Goal: Information Seeking & Learning: Find specific fact

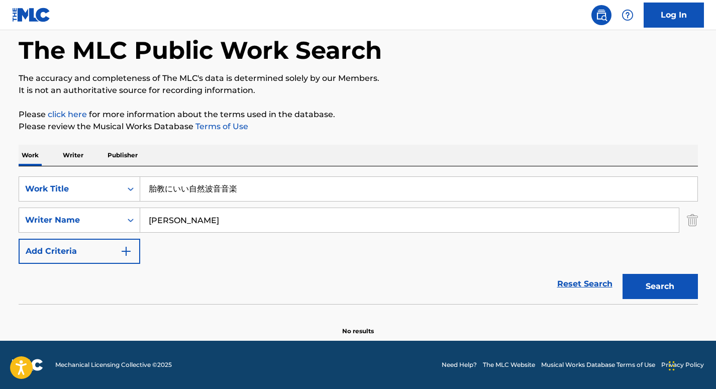
drag, startPoint x: 254, startPoint y: 181, endPoint x: 144, endPoint y: 171, distance: 110.6
click at [144, 171] on div "SearchWithCriteriabb02958d-48f0-441d-a4b8-df9f898dc1a6 Work Title 胎教にいい自然波音音楽 S…" at bounding box center [359, 235] width 680 height 138
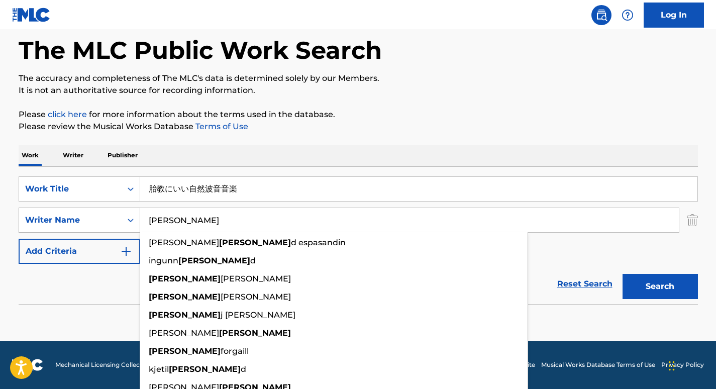
drag, startPoint x: 185, startPoint y: 215, endPoint x: 134, endPoint y: 215, distance: 50.8
click at [134, 215] on div "SearchWithCriteria37ec9652-115a-4146-8ff1-1ff33e5ec8a8 Writer Name [PERSON_NAME…" at bounding box center [359, 220] width 680 height 25
paste input "Trivellato"
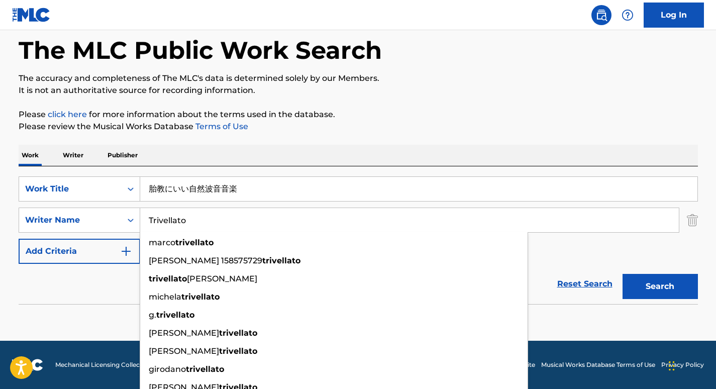
type input "Trivellato"
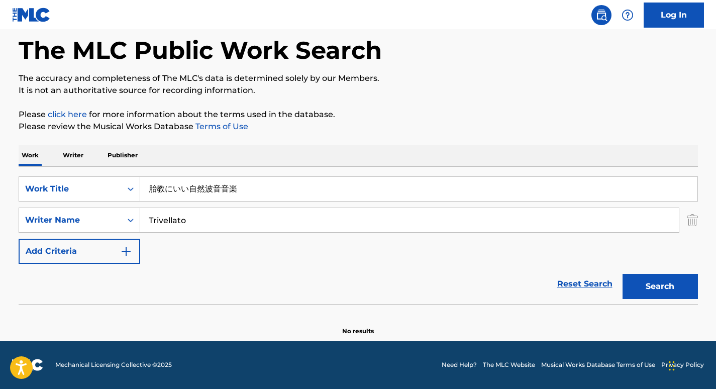
click at [269, 166] on div "Work Writer Publisher" at bounding box center [359, 156] width 680 height 22
drag, startPoint x: 425, startPoint y: 188, endPoint x: 127, endPoint y: 189, distance: 298.1
click at [127, 189] on div "SearchWithCriteriabb02958d-48f0-441d-a4b8-df9f898dc1a6 Work Title 胎教にいい自然波音音楽" at bounding box center [359, 188] width 680 height 25
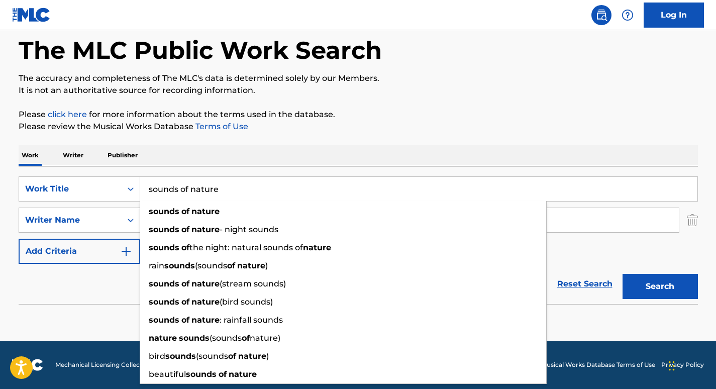
type input "sounds of nature"
click at [326, 152] on div "Work Writer Publisher" at bounding box center [359, 155] width 680 height 21
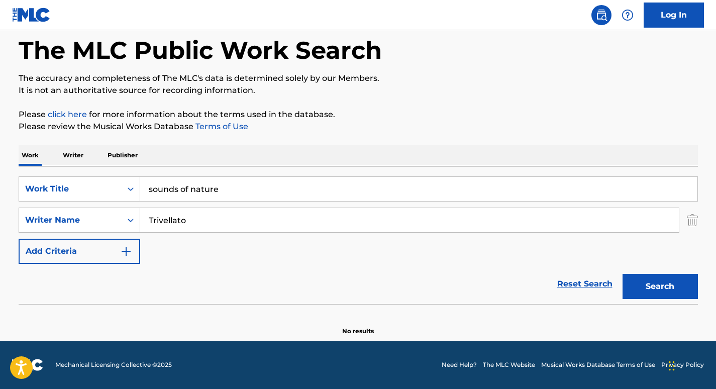
click at [676, 291] on button "Search" at bounding box center [660, 286] width 75 height 25
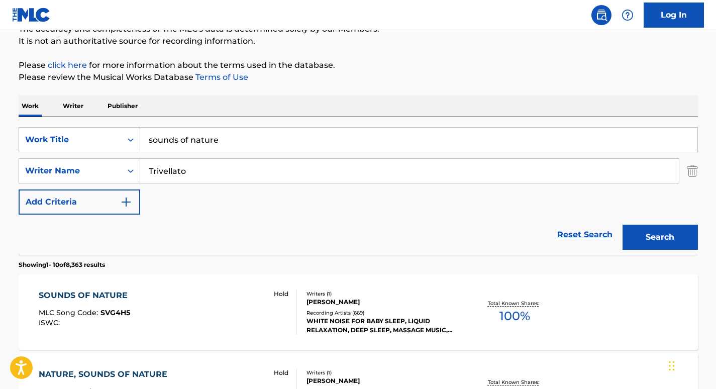
scroll to position [104, 0]
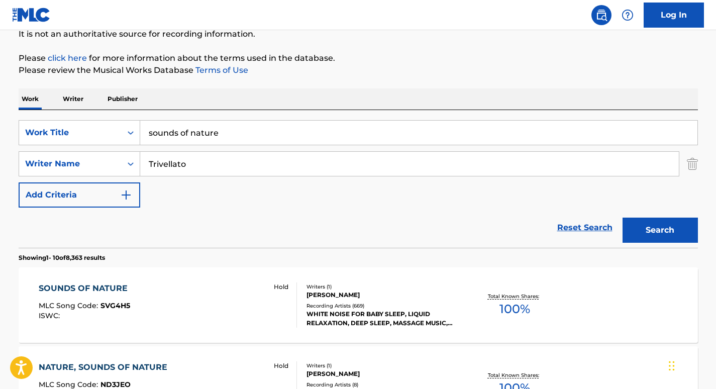
click at [155, 289] on div "SOUNDS OF NATURE MLC Song Code : SVG4H5 ISWC : Hold" at bounding box center [168, 305] width 258 height 45
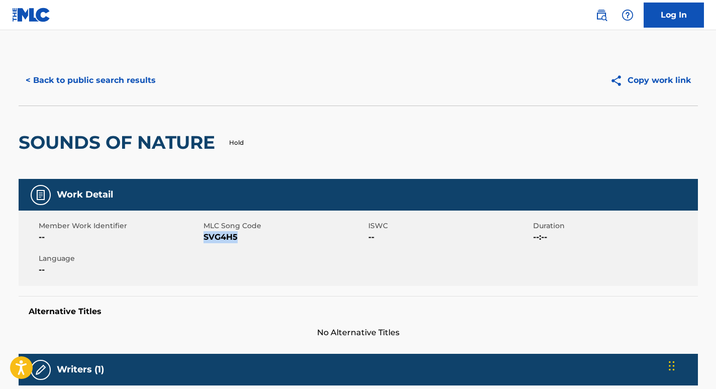
drag, startPoint x: 238, startPoint y: 236, endPoint x: 206, endPoint y: 237, distance: 32.7
click at [206, 237] on span "SVG4H5" at bounding box center [285, 237] width 162 height 12
copy span "SVG4H5"
click at [130, 80] on button "< Back to public search results" at bounding box center [91, 80] width 144 height 25
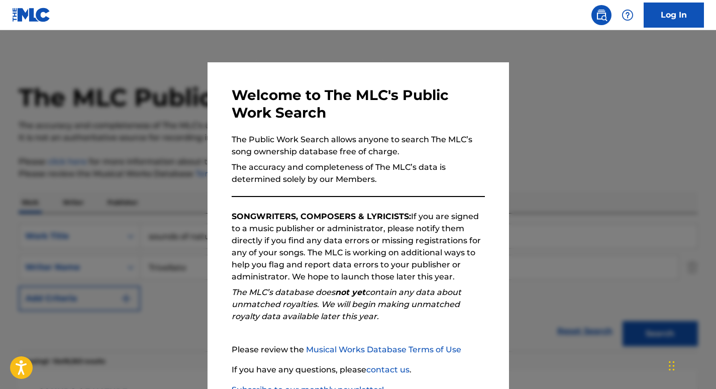
click at [172, 122] on div at bounding box center [358, 224] width 716 height 389
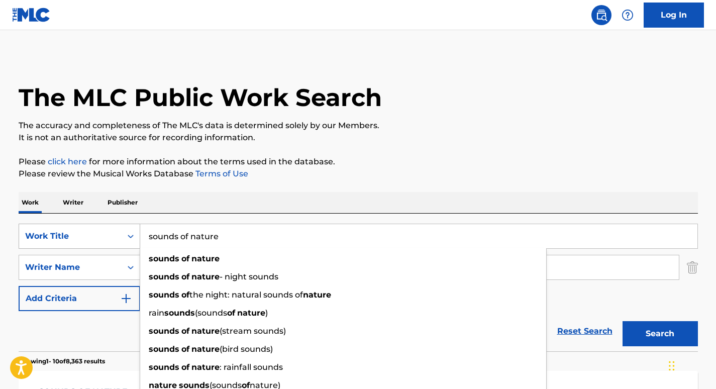
drag, startPoint x: 237, startPoint y: 234, endPoint x: 132, endPoint y: 227, distance: 105.8
drag, startPoint x: 132, startPoint y: 227, endPoint x: 223, endPoint y: 237, distance: 92.1
click at [223, 237] on input "sounds of nature" at bounding box center [419, 236] width 558 height 24
drag, startPoint x: 223, startPoint y: 237, endPoint x: 132, endPoint y: 236, distance: 91.5
click at [132, 236] on div "SearchWithCriteriabb02958d-48f0-441d-a4b8-df9f898dc1a6 Work Title sounds of nat…" at bounding box center [359, 236] width 680 height 25
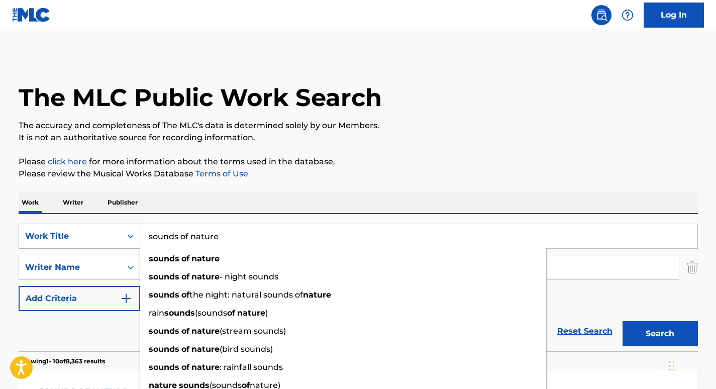
paste input "Trivellato"
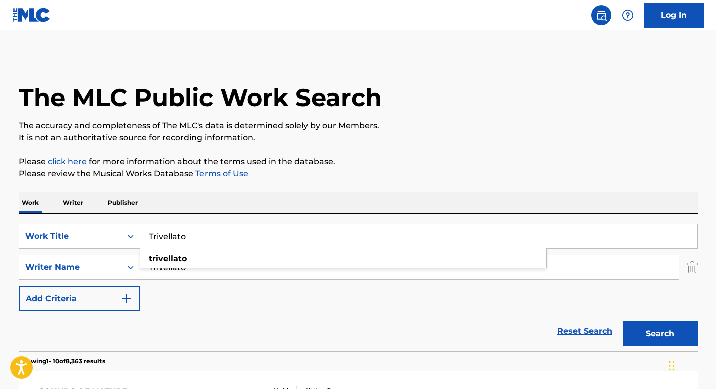
click at [218, 215] on div "SearchWithCriteriabb02958d-48f0-441d-a4b8-df9f898dc1a6 Work Title Trivellato tr…" at bounding box center [359, 283] width 680 height 138
drag, startPoint x: 214, startPoint y: 239, endPoint x: 109, endPoint y: 226, distance: 105.4
click at [108, 226] on div "SearchWithCriteriabb02958d-48f0-441d-a4b8-df9f898dc1a6 Work Title Trivellato tr…" at bounding box center [359, 236] width 680 height 25
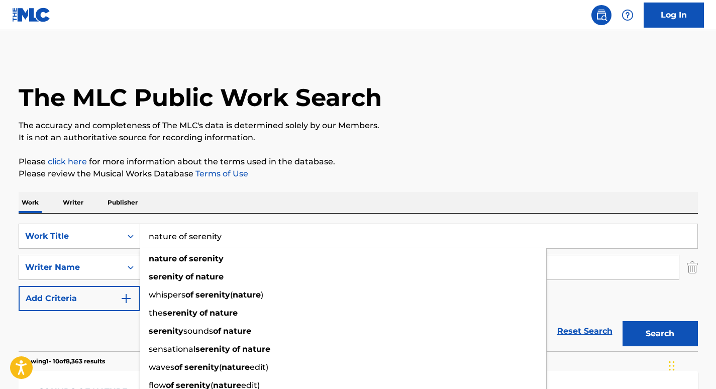
click at [429, 127] on p "The accuracy and completeness of The MLC's data is determined solely by our Mem…" at bounding box center [359, 126] width 680 height 12
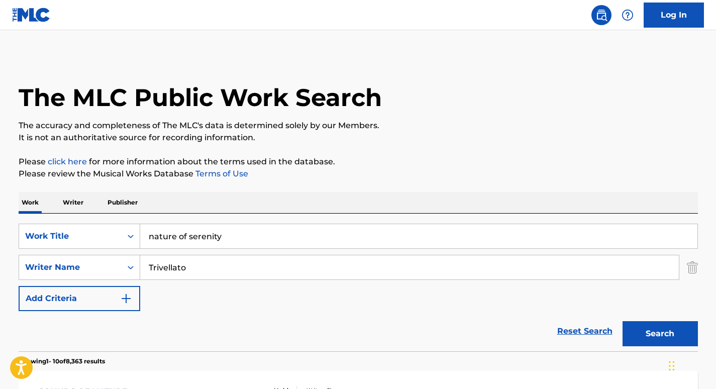
click at [670, 331] on button "Search" at bounding box center [660, 333] width 75 height 25
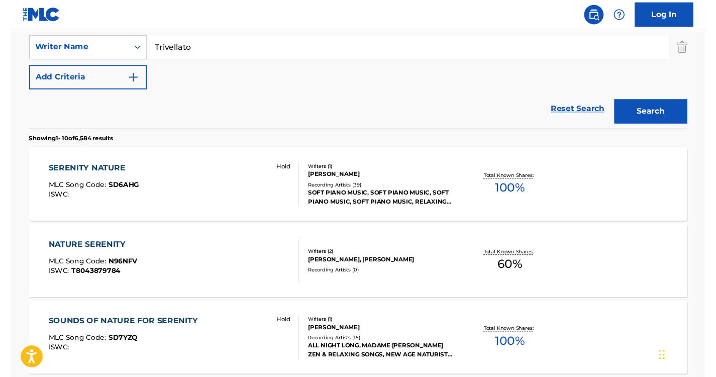
scroll to position [85, 0]
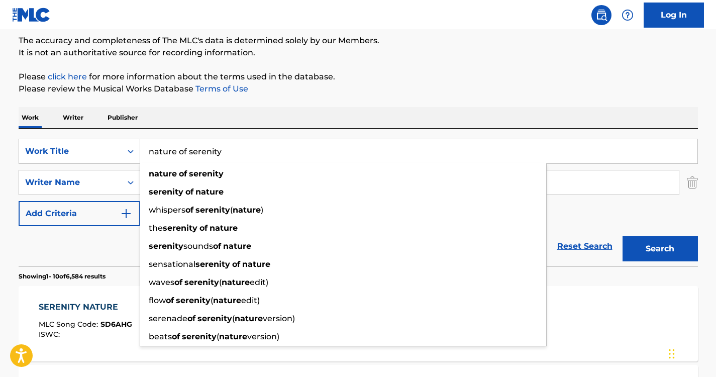
drag, startPoint x: 221, startPoint y: 147, endPoint x: 129, endPoint y: 131, distance: 93.9
click at [129, 131] on div "SearchWithCriteriabb02958d-48f0-441d-a4b8-df9f898dc1a6 Work Title nature of ser…" at bounding box center [359, 198] width 680 height 138
paste input "Sounds of Pleasure"
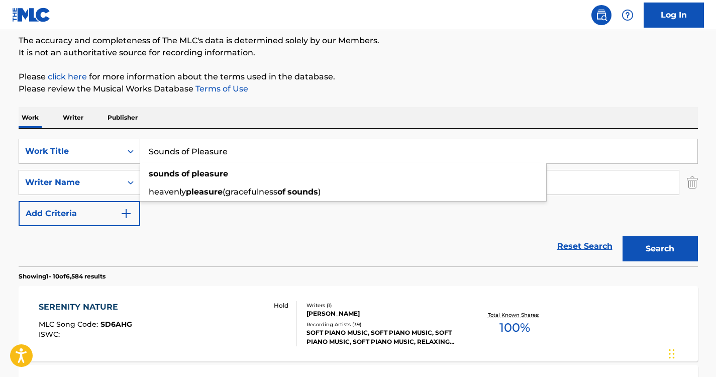
type input "Sounds of Pleasure"
click at [283, 118] on div "Work Writer Publisher" at bounding box center [359, 117] width 680 height 21
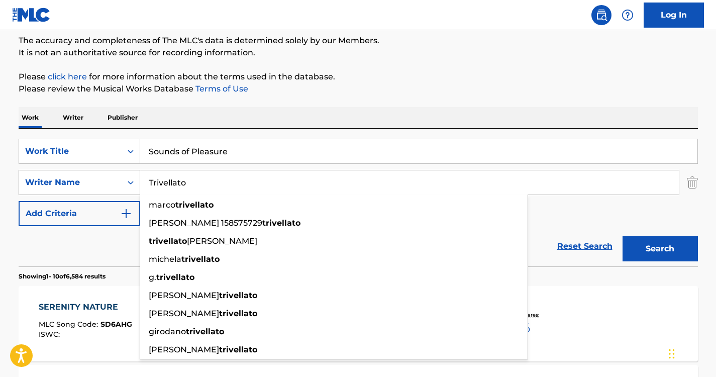
drag, startPoint x: 215, startPoint y: 189, endPoint x: 118, endPoint y: 189, distance: 97.0
click at [118, 189] on div "SearchWithCriteria37ec9652-115a-4146-8ff1-1ff33e5ec8a8 Writer Name [PERSON_NAME…" at bounding box center [359, 182] width 680 height 25
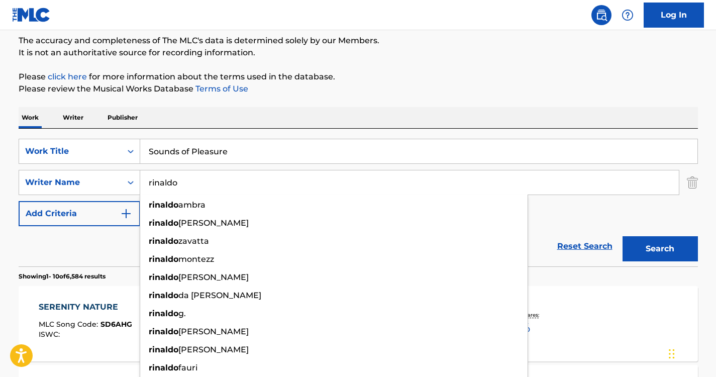
type input "rinaldo"
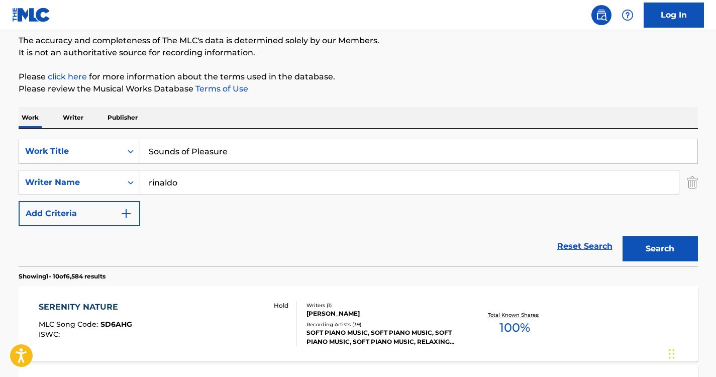
click at [646, 241] on button "Search" at bounding box center [660, 248] width 75 height 25
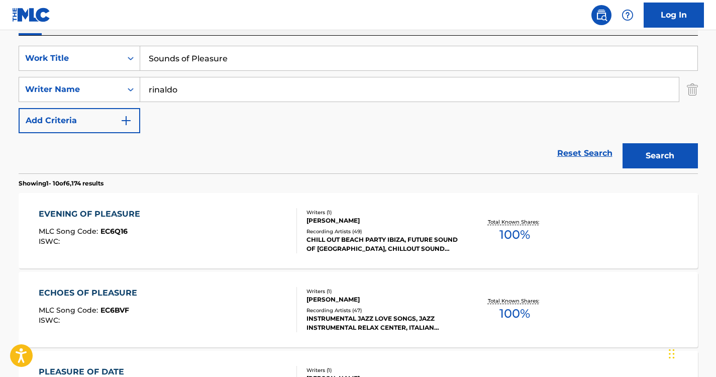
scroll to position [117, 0]
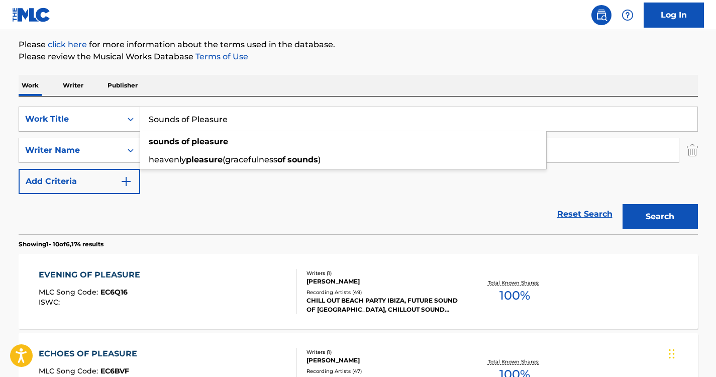
drag, startPoint x: 242, startPoint y: 113, endPoint x: 136, endPoint y: 109, distance: 106.2
click at [136, 109] on div "SearchWithCriteriabb02958d-48f0-441d-a4b8-df9f898dc1a6 Work Title Sounds of Ple…" at bounding box center [359, 119] width 680 height 25
paste input "[PERSON_NAME] of Nat"
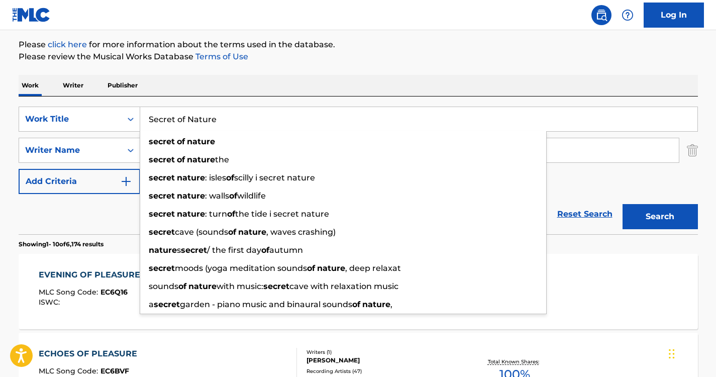
type input "Secret of Nature"
click at [315, 80] on div "Work Writer Publisher" at bounding box center [359, 85] width 680 height 21
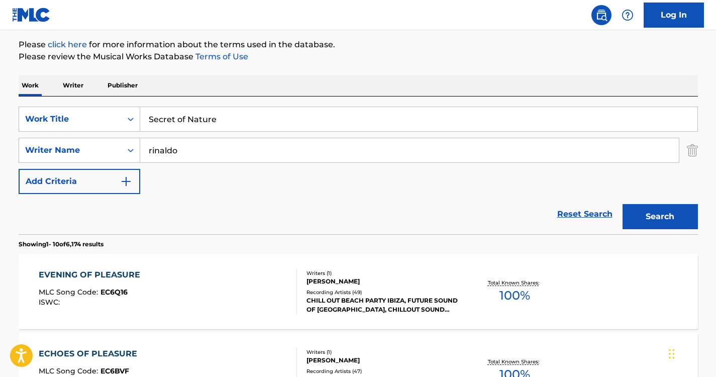
click at [652, 216] on button "Search" at bounding box center [660, 216] width 75 height 25
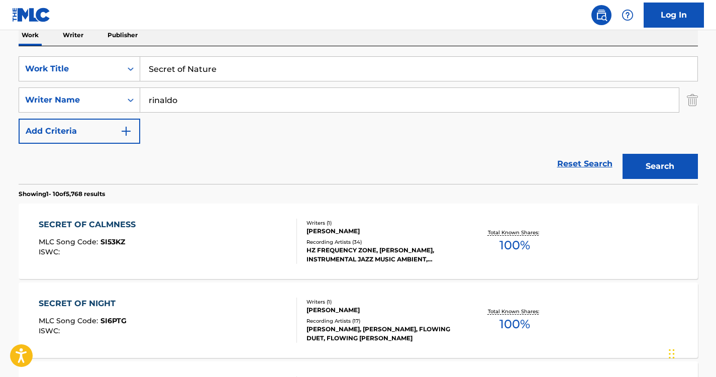
scroll to position [193, 0]
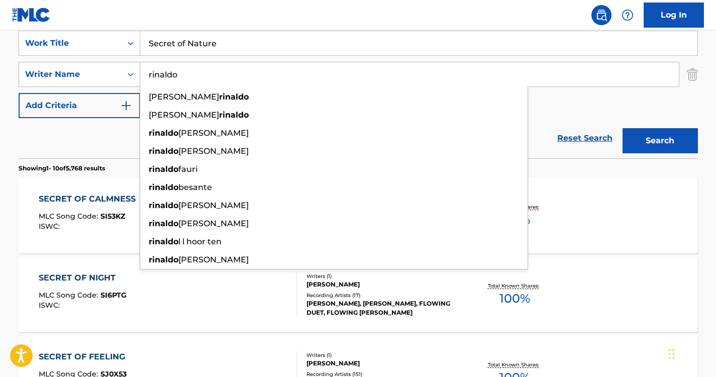
drag, startPoint x: 181, startPoint y: 72, endPoint x: 99, endPoint y: 71, distance: 82.5
click at [99, 71] on div "SearchWithCriteria37ec9652-115a-4146-8ff1-1ff33e5ec8a8 Writer Name [PERSON_NAME…" at bounding box center [359, 74] width 680 height 25
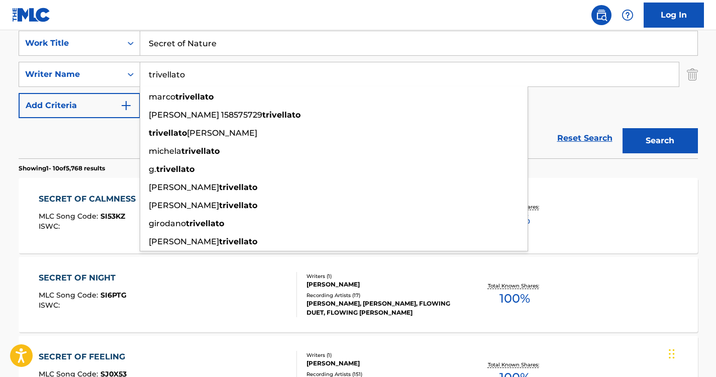
type input "trivellato"
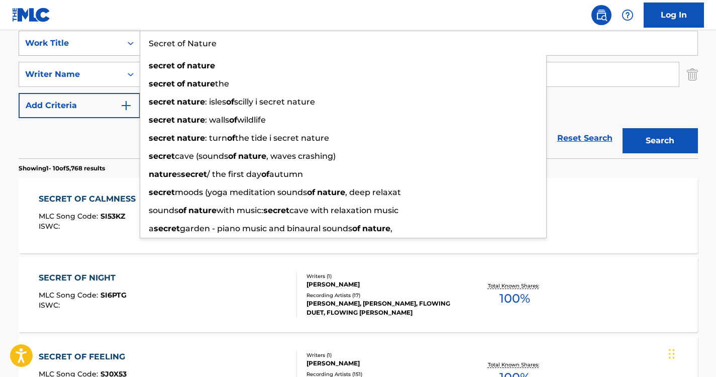
drag, startPoint x: 227, startPoint y: 46, endPoint x: 130, endPoint y: 43, distance: 96.6
click at [130, 45] on div "SearchWithCriteriabb02958d-48f0-441d-a4b8-df9f898dc1a6 Work Title Secret of Nat…" at bounding box center [359, 43] width 680 height 25
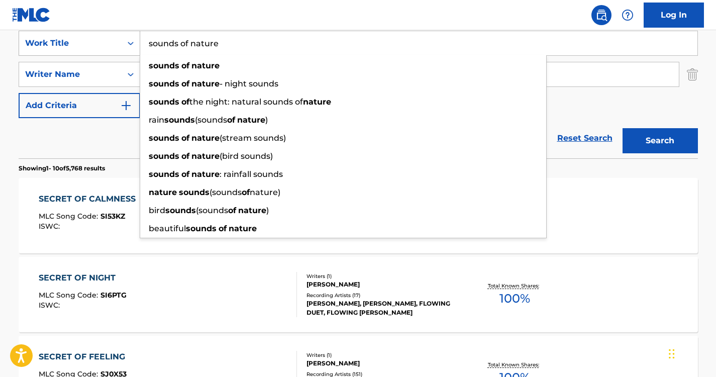
drag, startPoint x: 229, startPoint y: 44, endPoint x: 61, endPoint y: 38, distance: 167.5
click at [61, 38] on div "SearchWithCriteriabb02958d-48f0-441d-a4b8-df9f898dc1a6 Work Title sounds of nat…" at bounding box center [359, 43] width 680 height 25
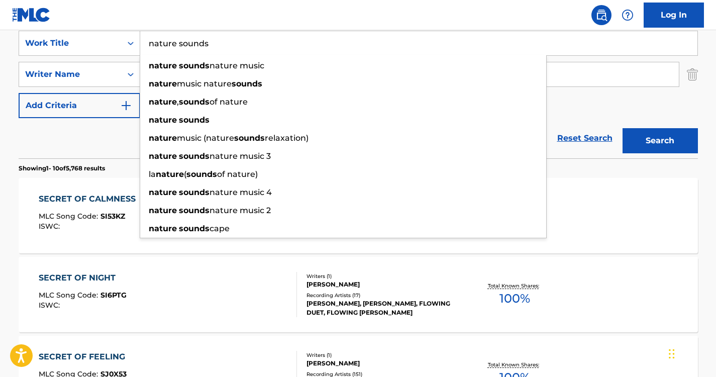
type input "nature sounds"
click at [158, 24] on nav "Log In" at bounding box center [358, 15] width 716 height 30
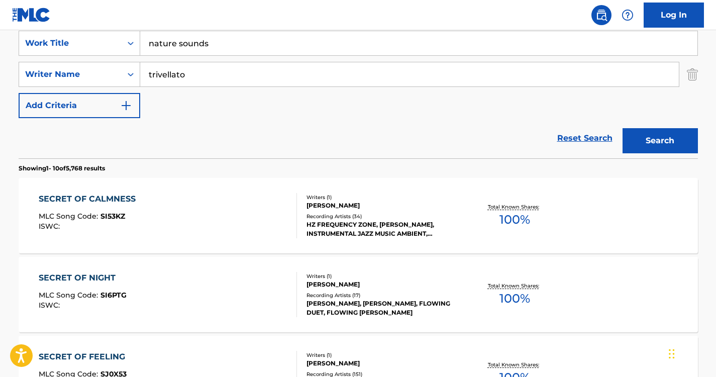
click at [665, 137] on button "Search" at bounding box center [660, 140] width 75 height 25
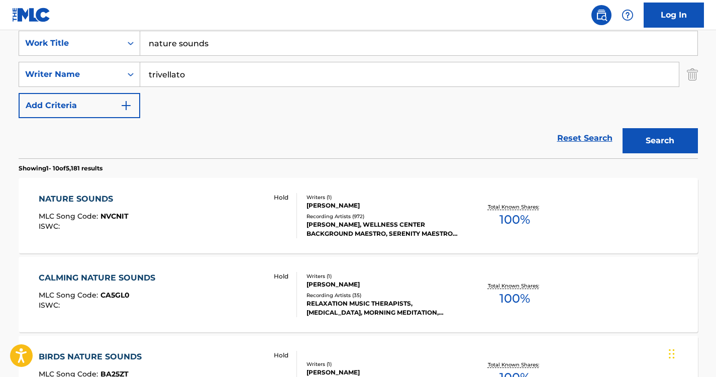
click at [59, 202] on div "NATURE SOUNDS" at bounding box center [84, 199] width 90 height 12
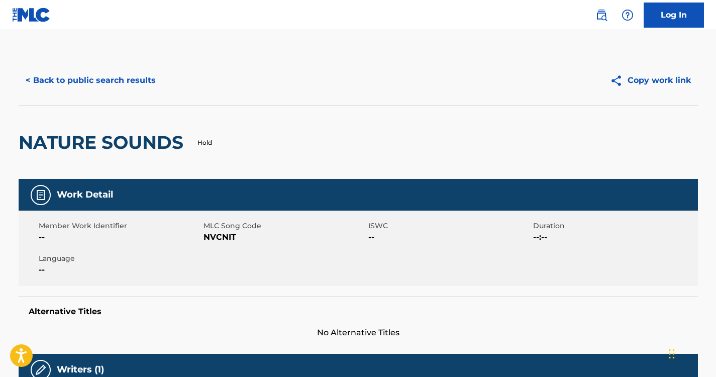
click at [240, 231] on div "MLC Song Code NVCNIT" at bounding box center [286, 232] width 165 height 23
drag, startPoint x: 240, startPoint y: 231, endPoint x: 240, endPoint y: 238, distance: 6.6
click at [240, 238] on span "NVCNIT" at bounding box center [285, 237] width 162 height 12
drag, startPoint x: 240, startPoint y: 238, endPoint x: 204, endPoint y: 241, distance: 36.4
click at [204, 241] on span "NVCNIT" at bounding box center [285, 237] width 162 height 12
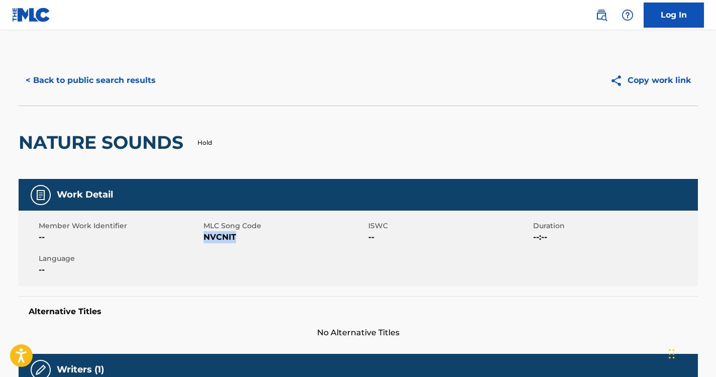
copy span "NVCNIT"
click at [125, 69] on button "< Back to public search results" at bounding box center [91, 80] width 144 height 25
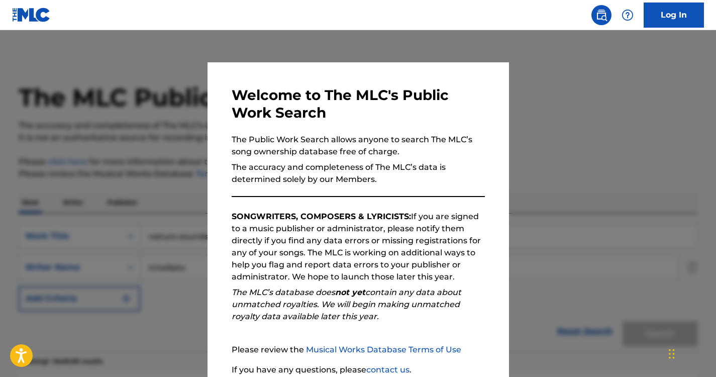
scroll to position [193, 0]
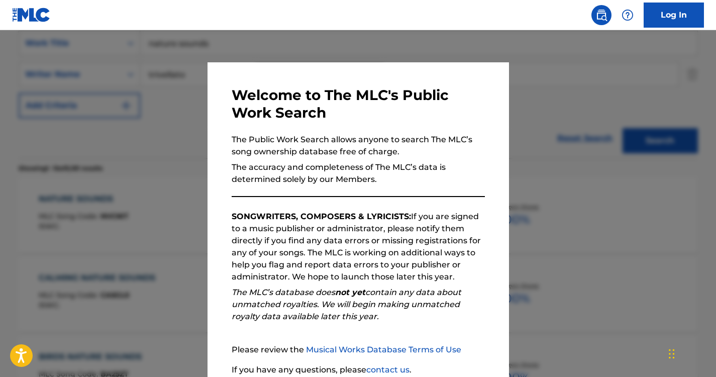
click at [155, 115] on div at bounding box center [358, 218] width 716 height 377
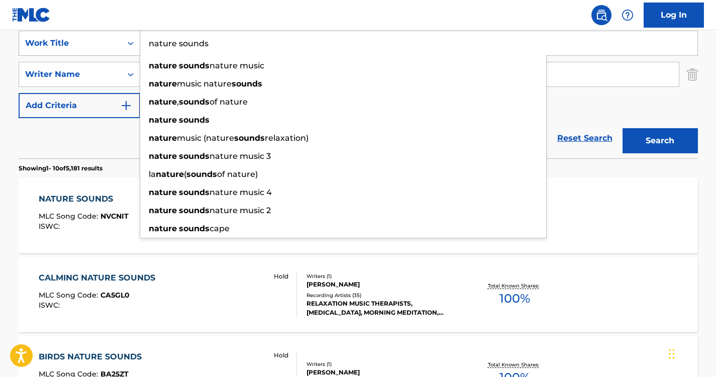
drag, startPoint x: 251, startPoint y: 37, endPoint x: 110, endPoint y: 40, distance: 140.8
click at [110, 40] on div "SearchWithCriteriabb02958d-48f0-441d-a4b8-df9f898dc1a6 Work Title nature sounds…" at bounding box center [359, 43] width 680 height 25
paste input "The Gunas of Nature"
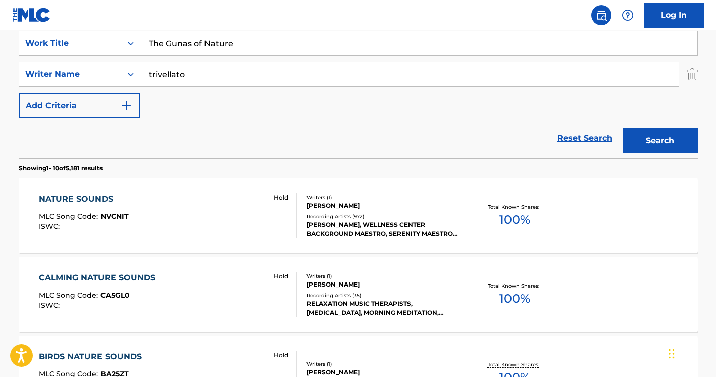
type input "The Gunas of Nature"
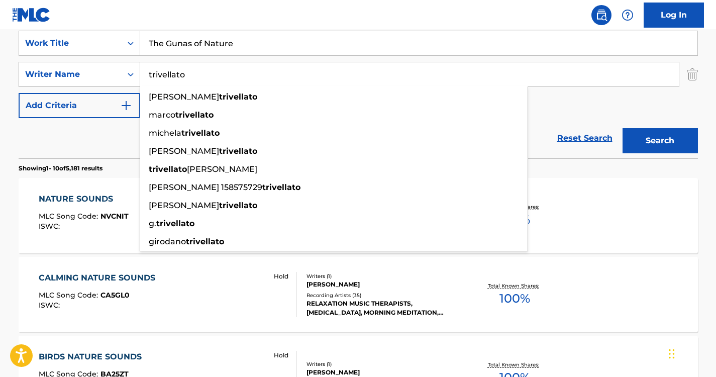
drag, startPoint x: 199, startPoint y: 73, endPoint x: 105, endPoint y: 75, distance: 94.0
click at [105, 75] on div "SearchWithCriteria37ec9652-115a-4146-8ff1-1ff33e5ec8a8 Writer Name [PERSON_NAME…" at bounding box center [359, 74] width 680 height 25
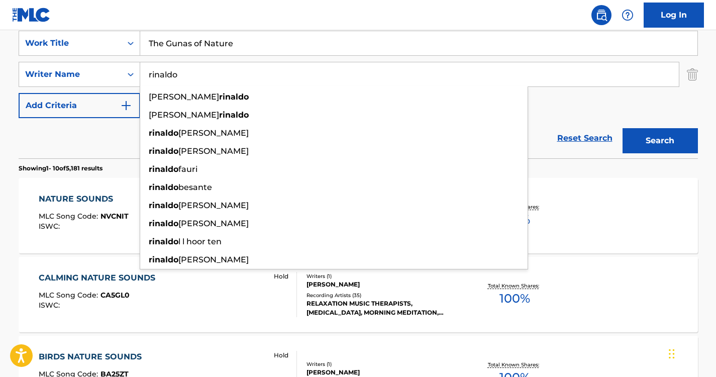
type input "rinaldo"
click at [218, 19] on nav "Log In" at bounding box center [358, 15] width 716 height 30
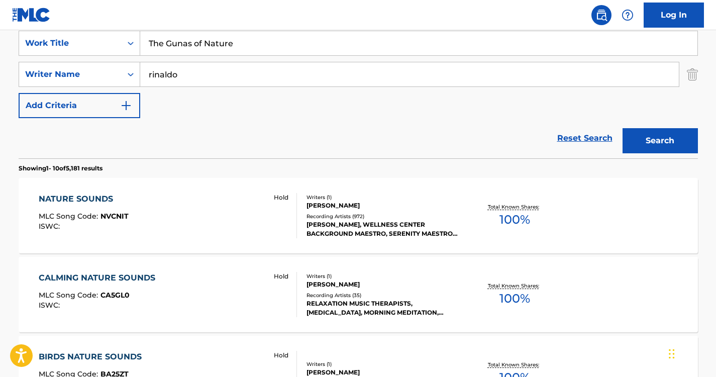
click at [654, 127] on div "Search" at bounding box center [658, 138] width 80 height 40
click at [654, 139] on button "Search" at bounding box center [660, 140] width 75 height 25
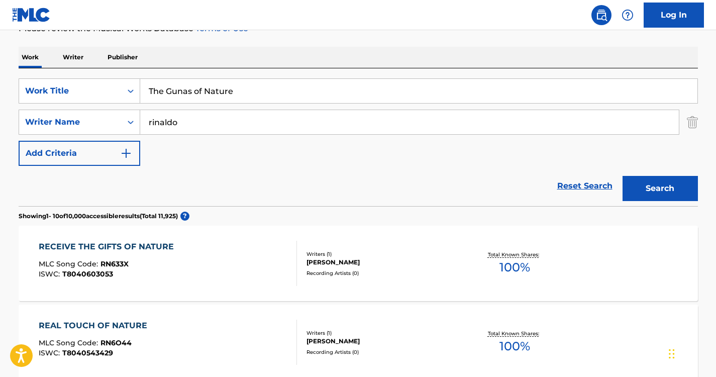
scroll to position [20, 0]
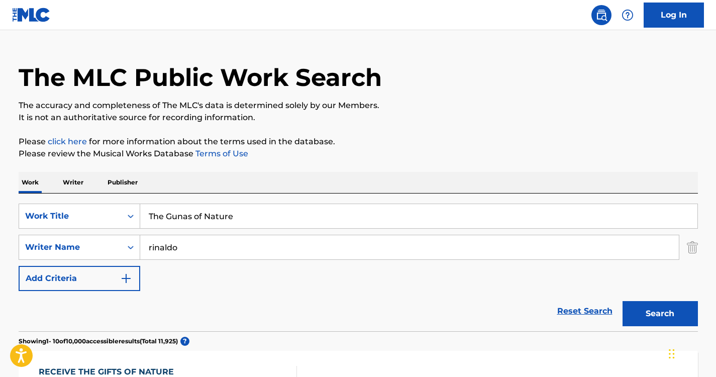
drag, startPoint x: 263, startPoint y: 216, endPoint x: 137, endPoint y: 194, distance: 128.1
click at [137, 194] on div "SearchWithCriteriabb02958d-48f0-441d-a4b8-df9f898dc1a6 Work Title The Gunas of …" at bounding box center [359, 263] width 680 height 138
paste input "Sleep Sound"
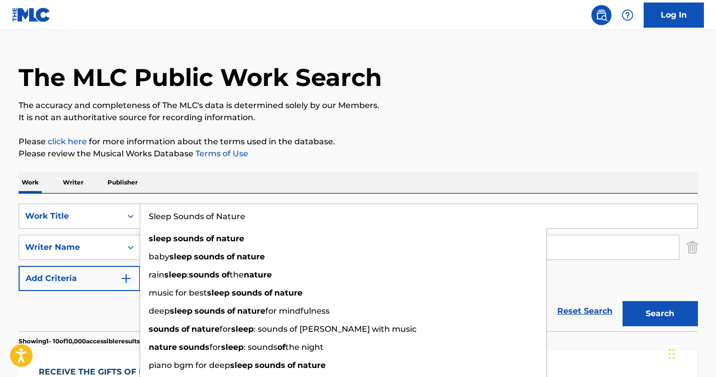
type input "Sleep Sounds of Nature"
click at [203, 190] on div "Work Writer Publisher" at bounding box center [359, 182] width 680 height 21
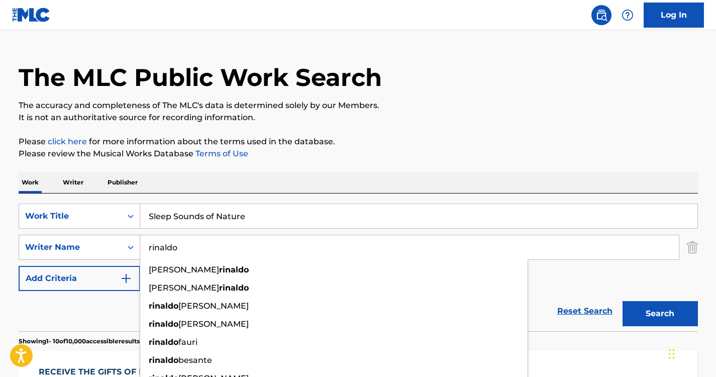
drag, startPoint x: 214, startPoint y: 249, endPoint x: 87, endPoint y: 239, distance: 126.5
click at [87, 239] on div "SearchWithCriteria37ec9652-115a-4146-8ff1-1ff33e5ec8a8 Writer Name [PERSON_NAME…" at bounding box center [359, 247] width 680 height 25
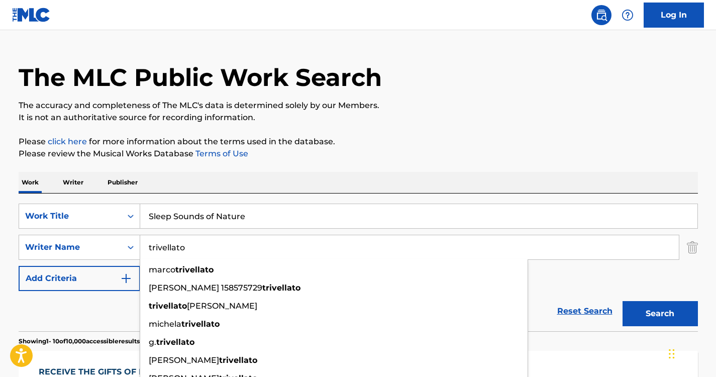
type input "trivellato"
click at [366, 146] on p "Please click here for more information about the terms used in the database." at bounding box center [359, 142] width 680 height 12
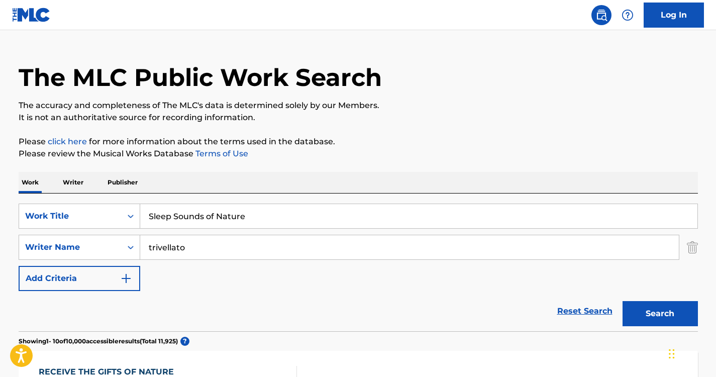
click at [651, 308] on button "Search" at bounding box center [660, 313] width 75 height 25
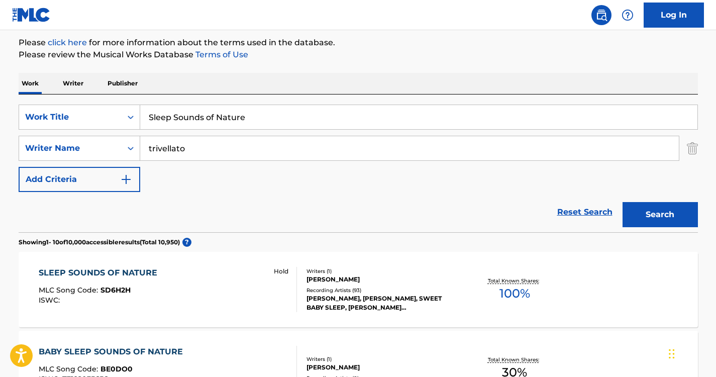
scroll to position [123, 0]
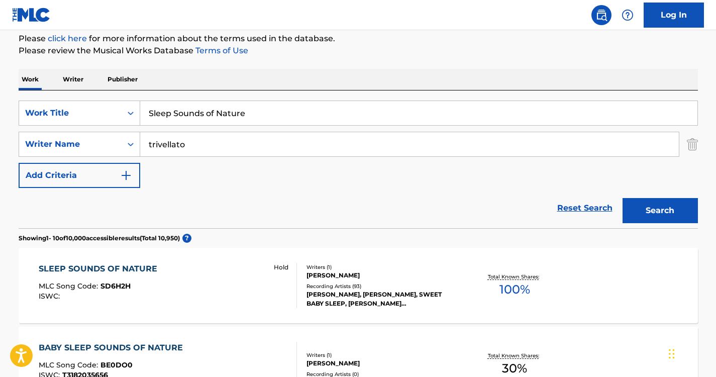
click at [156, 266] on div "SLEEP SOUNDS OF NATURE" at bounding box center [101, 269] width 124 height 12
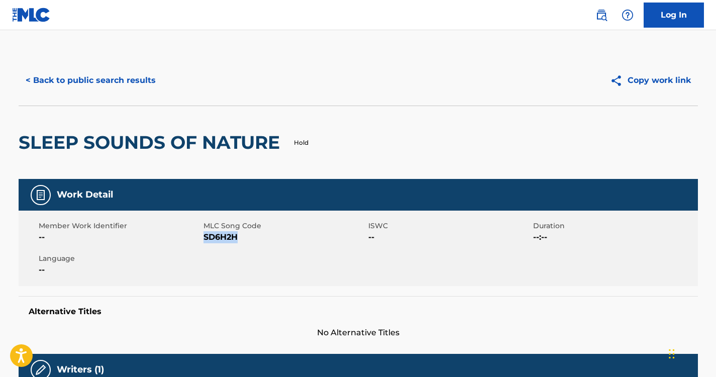
drag, startPoint x: 237, startPoint y: 238, endPoint x: 206, endPoint y: 238, distance: 31.2
click at [206, 238] on span "SD6H2H" at bounding box center [285, 237] width 162 height 12
copy span "SD6H2H"
click at [117, 70] on button "< Back to public search results" at bounding box center [91, 80] width 144 height 25
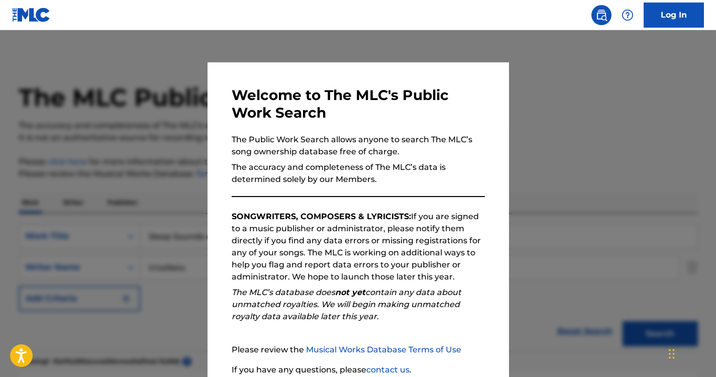
scroll to position [123, 0]
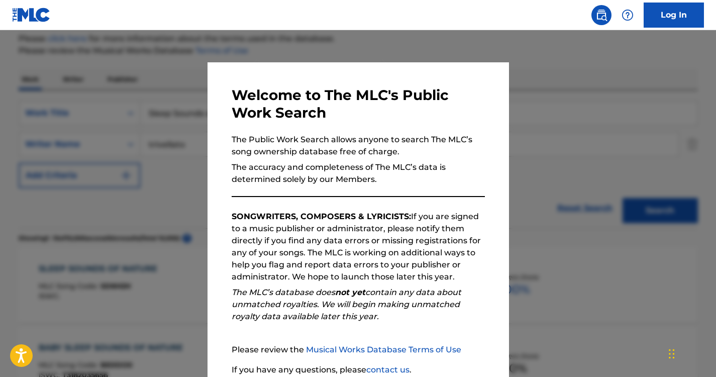
click at [170, 132] on div at bounding box center [358, 218] width 716 height 377
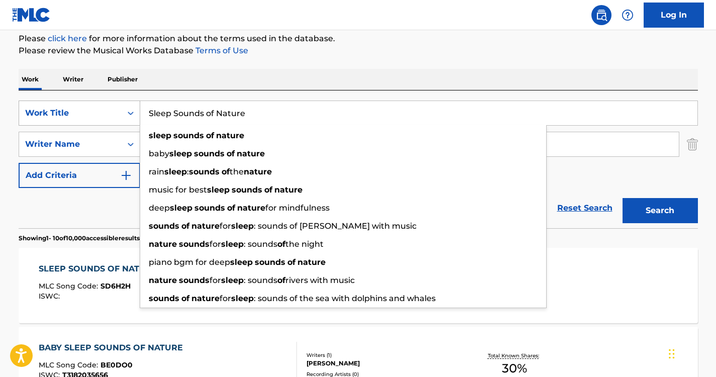
drag, startPoint x: 268, startPoint y: 115, endPoint x: 113, endPoint y: 103, distance: 155.8
click at [113, 103] on div "SearchWithCriteriabb02958d-48f0-441d-a4b8-df9f898dc1a6 Work Title Sleep Sounds …" at bounding box center [359, 113] width 680 height 25
paste input "ounds Of [DEMOGRAPHIC_DATA]"
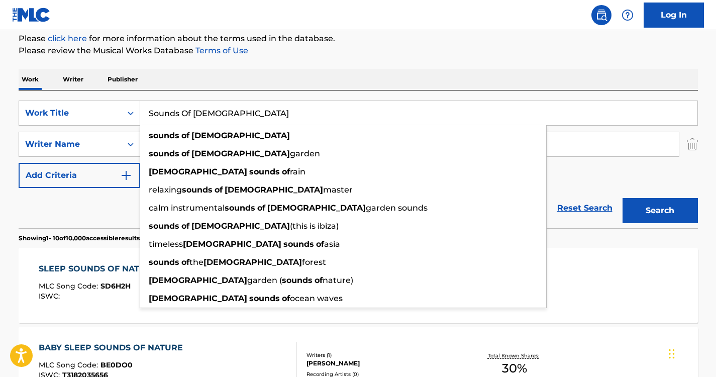
click at [302, 47] on p "Please review the Musical Works Database Terms of Use" at bounding box center [359, 51] width 680 height 12
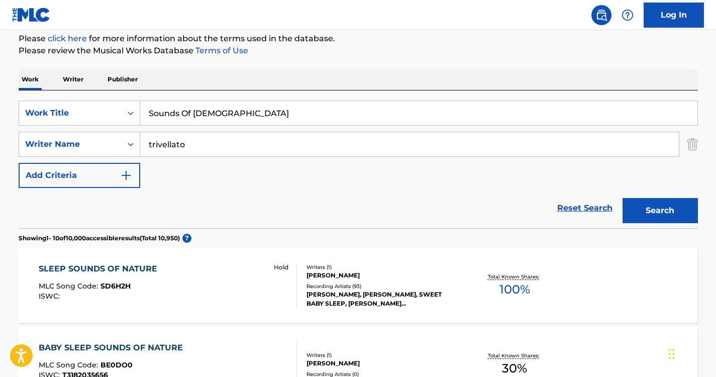
click at [654, 200] on button "Search" at bounding box center [660, 210] width 75 height 25
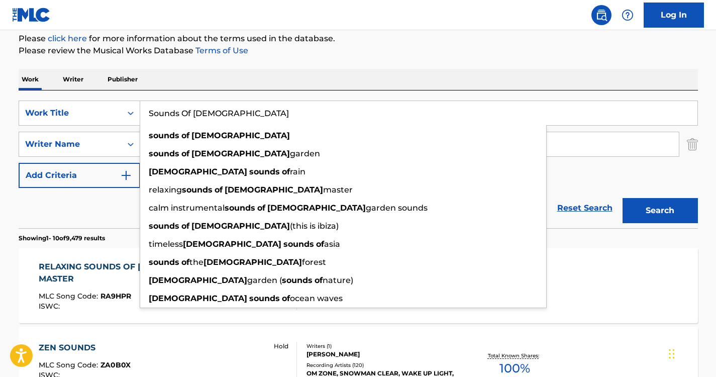
drag, startPoint x: 232, startPoint y: 110, endPoint x: 89, endPoint y: 98, distance: 142.8
click at [89, 98] on div "SearchWithCriteriabb02958d-48f0-441d-a4b8-df9f898dc1a6 Work Title Sounds Of Zen…" at bounding box center [359, 159] width 680 height 138
paste input "Healing Sounds of Spirits"
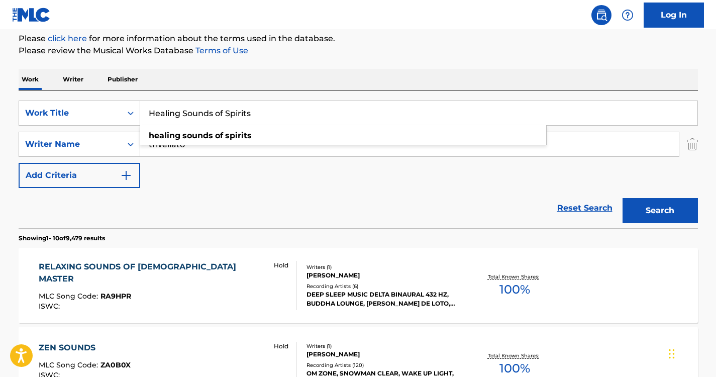
type input "Healing Sounds of Spirits"
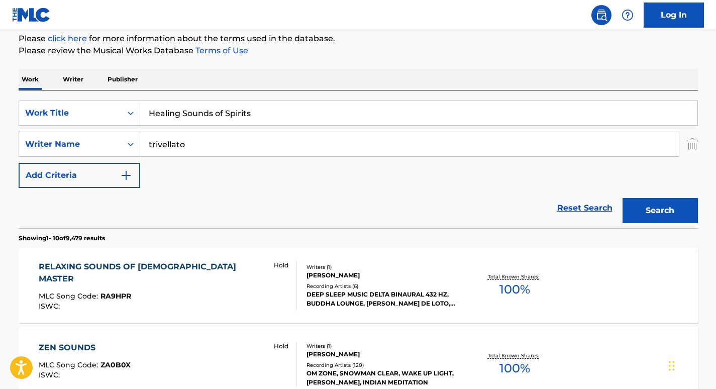
click at [352, 37] on p "Please click here for more information about the terms used in the database." at bounding box center [359, 39] width 680 height 12
click at [651, 210] on button "Search" at bounding box center [660, 210] width 75 height 25
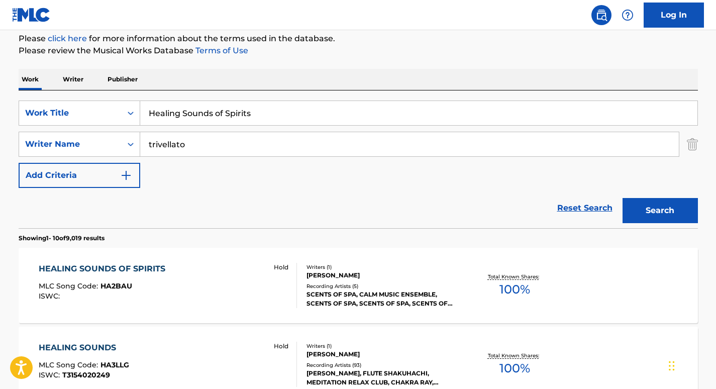
click at [140, 265] on div "HEALING SOUNDS OF SPIRITS" at bounding box center [105, 269] width 132 height 12
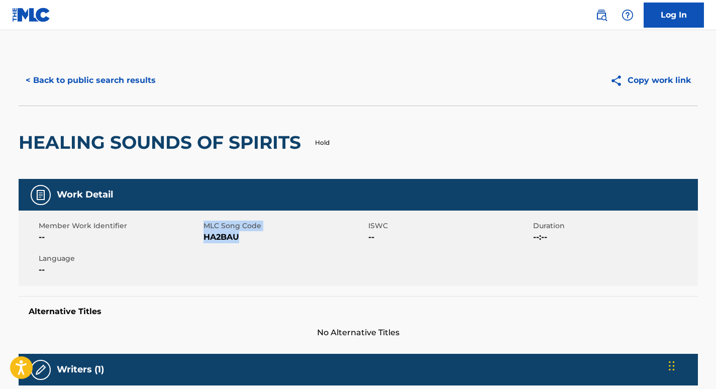
drag, startPoint x: 248, startPoint y: 237, endPoint x: 202, endPoint y: 236, distance: 45.8
click at [202, 236] on div "Member Work Identifier -- MLC Song Code HA2BAU ISWC -- Duration --:-- Language …" at bounding box center [359, 248] width 680 height 75
drag, startPoint x: 202, startPoint y: 236, endPoint x: 251, endPoint y: 239, distance: 48.9
click at [251, 239] on span "HA2BAU" at bounding box center [285, 237] width 162 height 12
drag, startPoint x: 240, startPoint y: 238, endPoint x: 205, endPoint y: 240, distance: 35.2
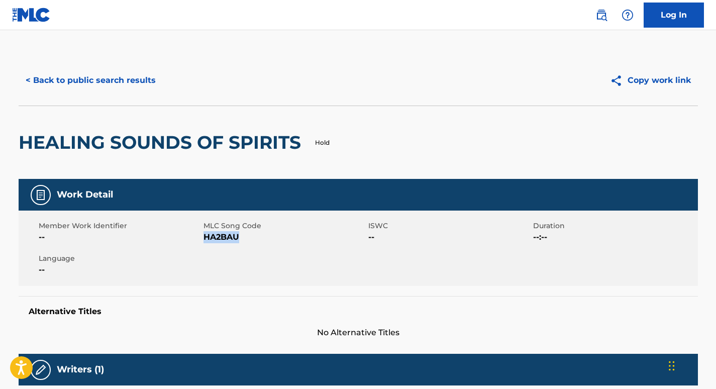
click at [205, 240] on span "HA2BAU" at bounding box center [285, 237] width 162 height 12
copy span "HA2BAU"
